Goal: Navigation & Orientation: Go to known website

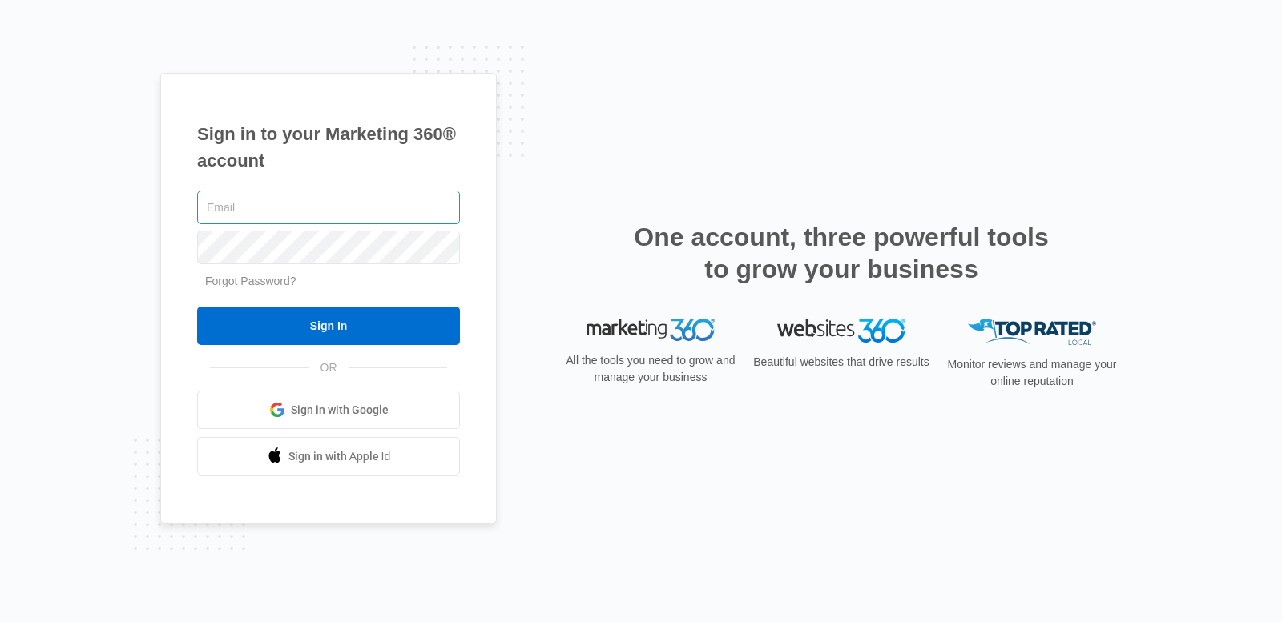
click at [367, 214] on input "text" at bounding box center [328, 208] width 263 height 34
click at [331, 418] on span "Sign in with Google" at bounding box center [340, 410] width 98 height 17
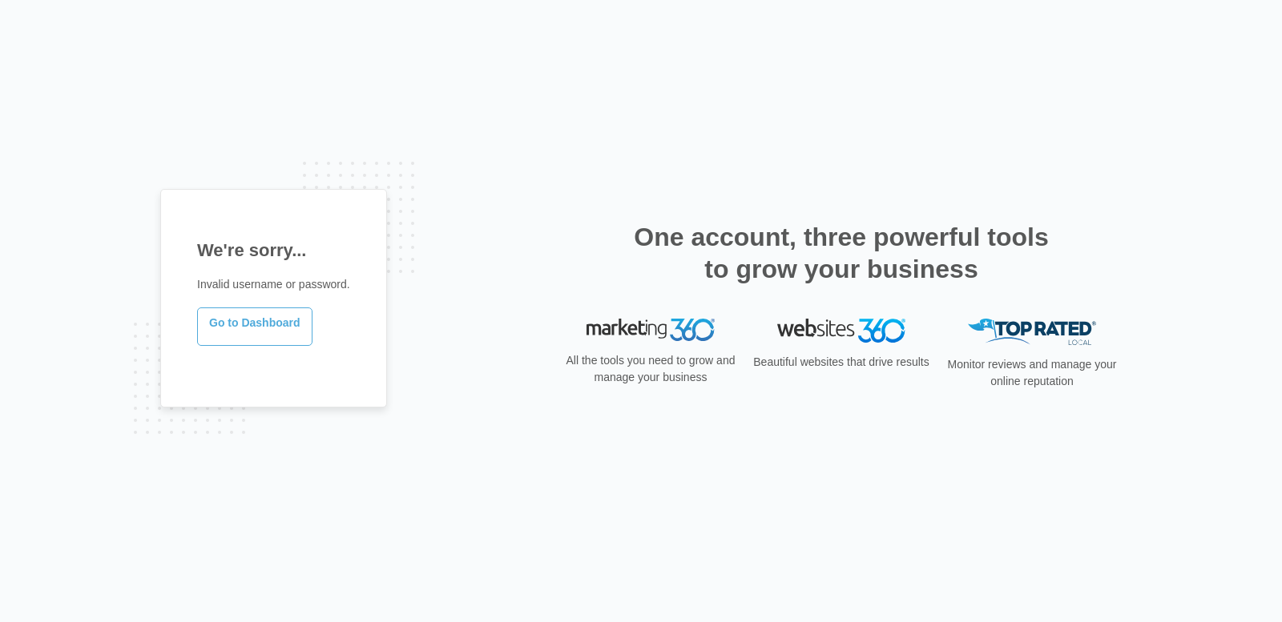
click at [280, 323] on link "Go to Dashboard" at bounding box center [254, 327] width 115 height 38
